Goal: Navigation & Orientation: Find specific page/section

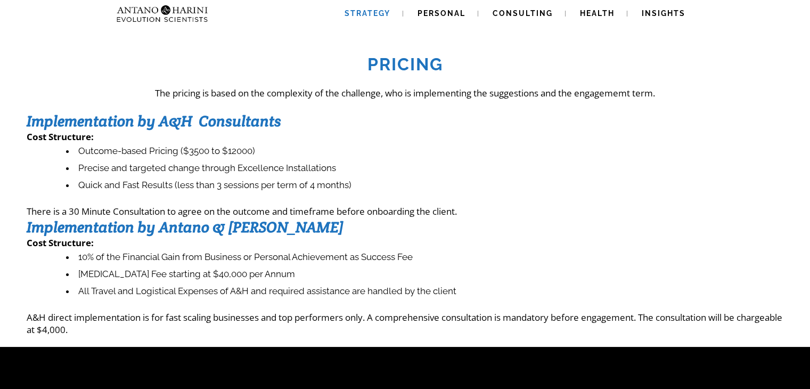
click at [366, 12] on span "Strategy" at bounding box center [367, 13] width 46 height 9
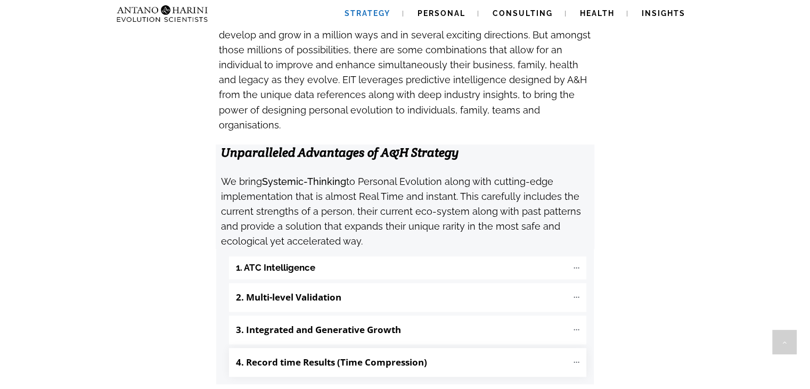
scroll to position [1045, 0]
click at [288, 261] on b "1. ATC Intelligence" at bounding box center [275, 267] width 79 height 12
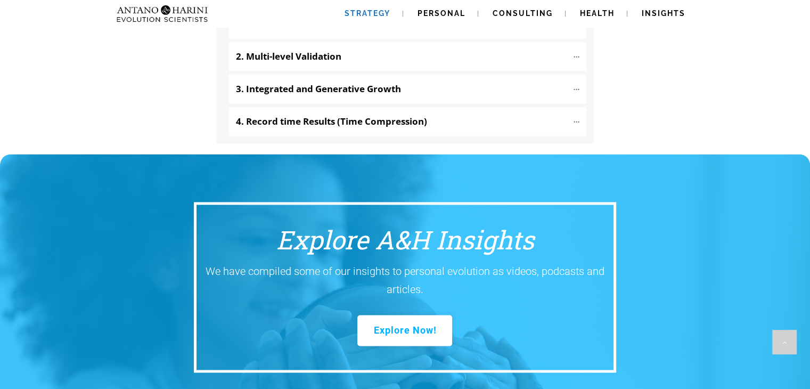
scroll to position [1379, 0]
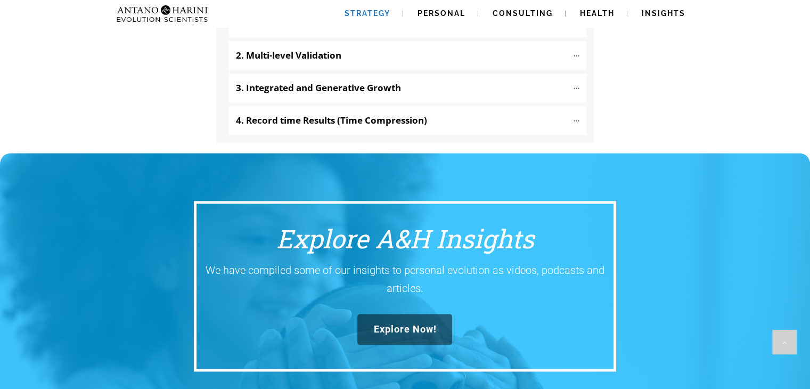
click at [402, 323] on span "Explore Now!" at bounding box center [404, 329] width 63 height 12
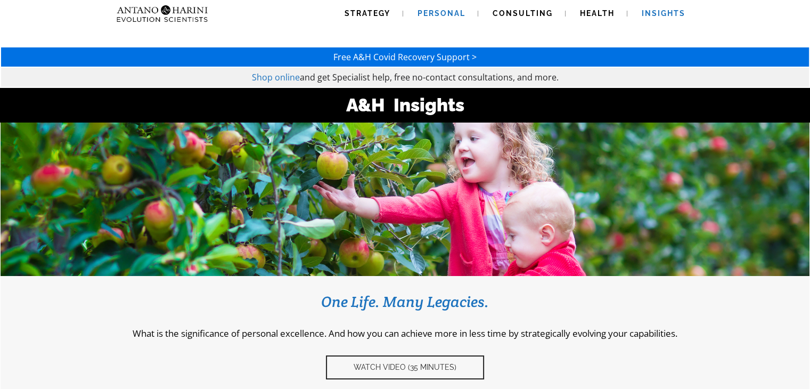
click at [418, 11] on link "Personal" at bounding box center [441, 13] width 73 height 27
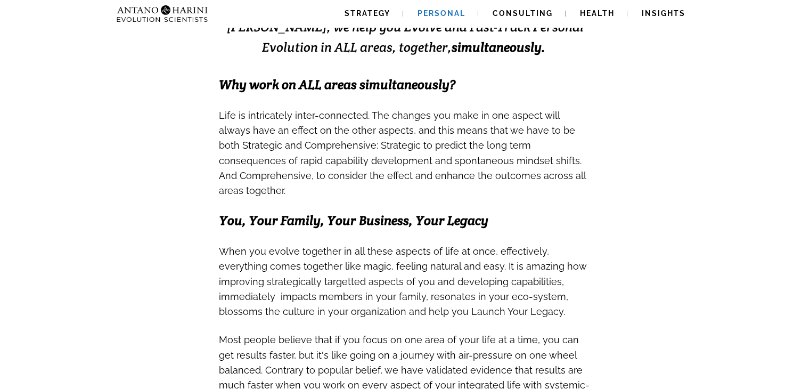
scroll to position [279, 0]
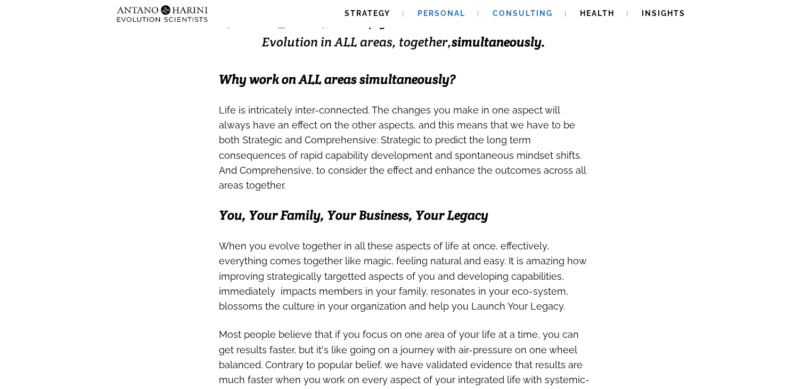
click at [538, 11] on span "Consulting" at bounding box center [522, 13] width 60 height 9
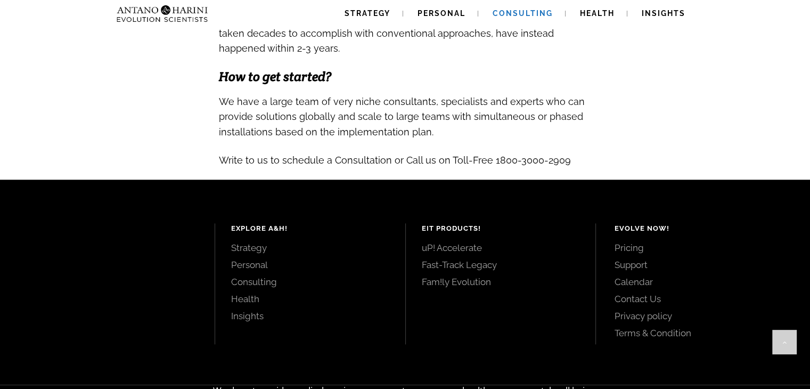
scroll to position [1222, 0]
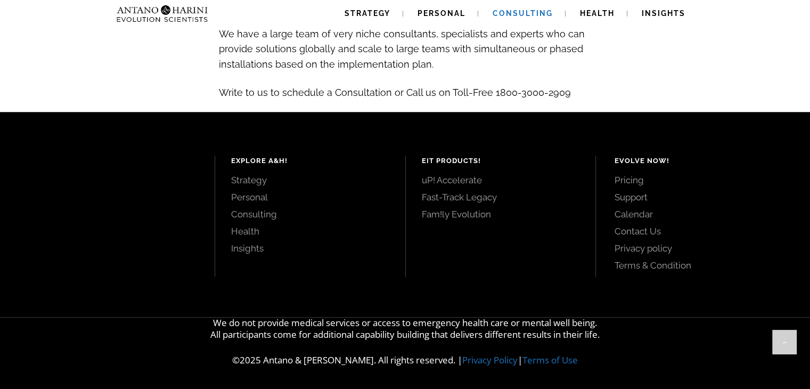
click at [457, 177] on link "uP! Accelerate" at bounding box center [501, 180] width 158 height 12
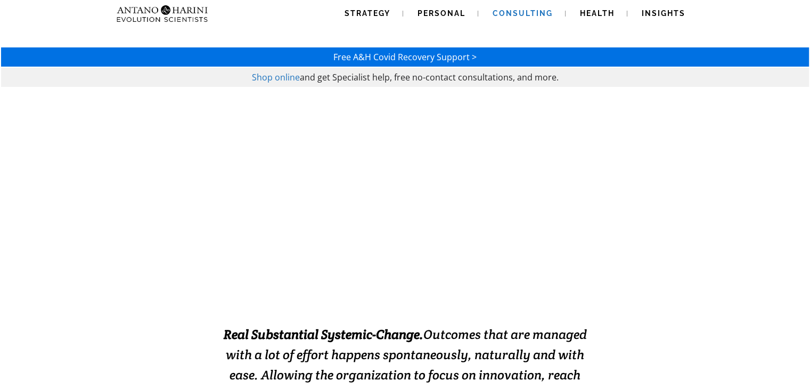
drag, startPoint x: 159, startPoint y: 16, endPoint x: 112, endPoint y: 28, distance: 48.9
